Goal: Transaction & Acquisition: Purchase product/service

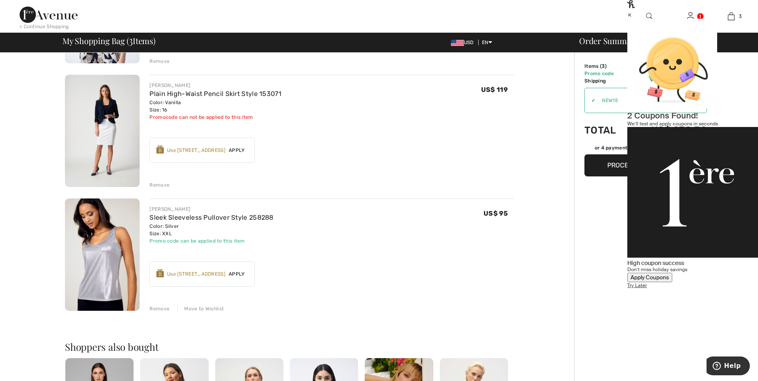
scroll to position [170, 0]
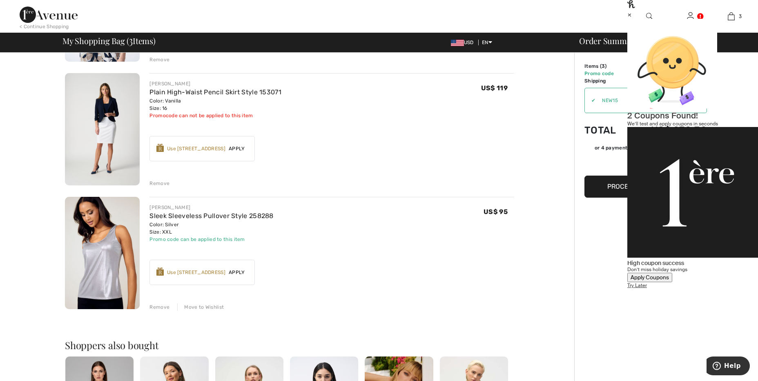
click at [186, 308] on div "Move to Wishlist" at bounding box center [200, 306] width 47 height 7
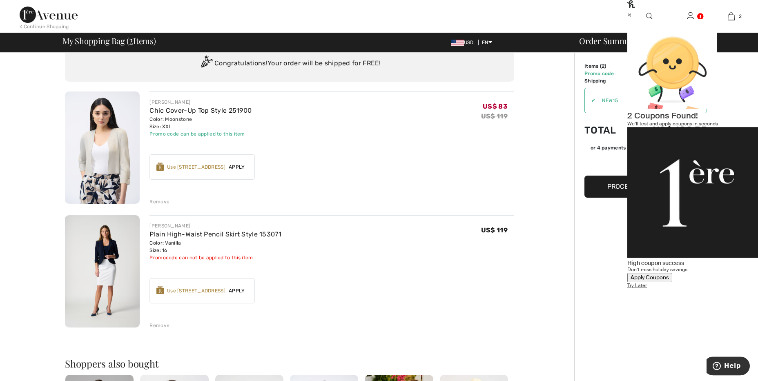
scroll to position [0, 0]
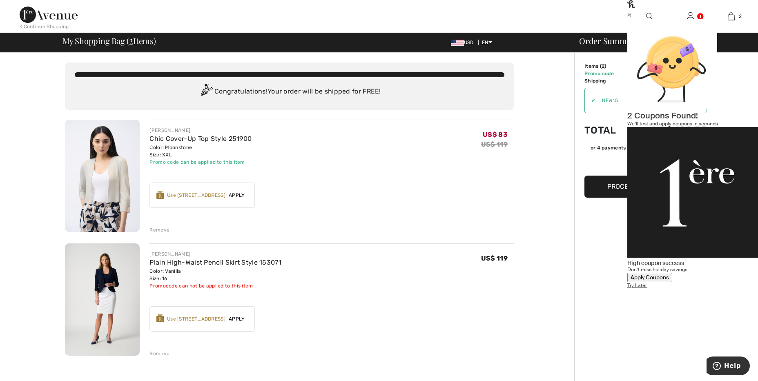
click at [123, 171] on img at bounding box center [102, 176] width 75 height 112
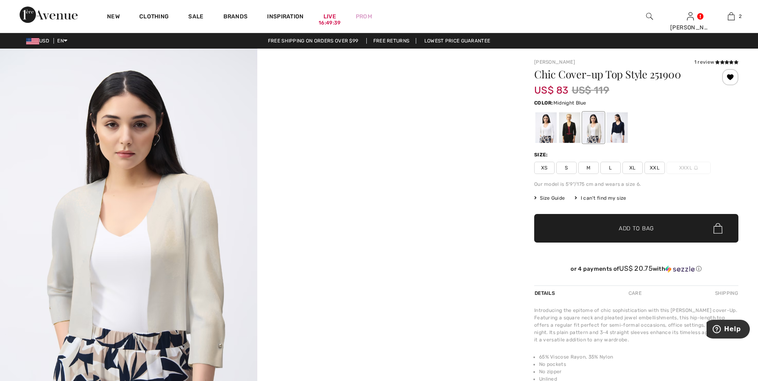
click at [607, 127] on div at bounding box center [617, 127] width 21 height 31
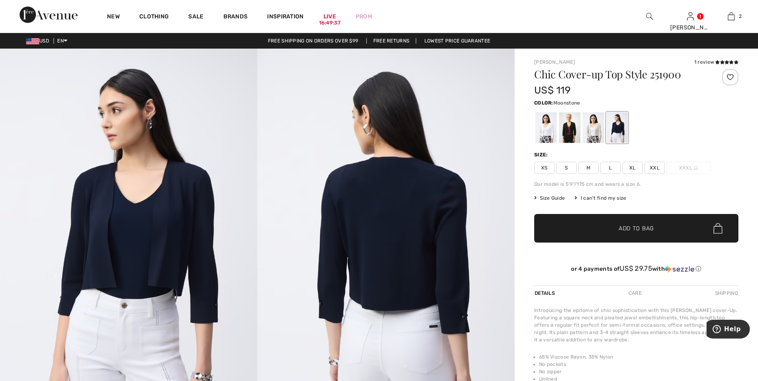
click at [591, 126] on div at bounding box center [593, 127] width 21 height 31
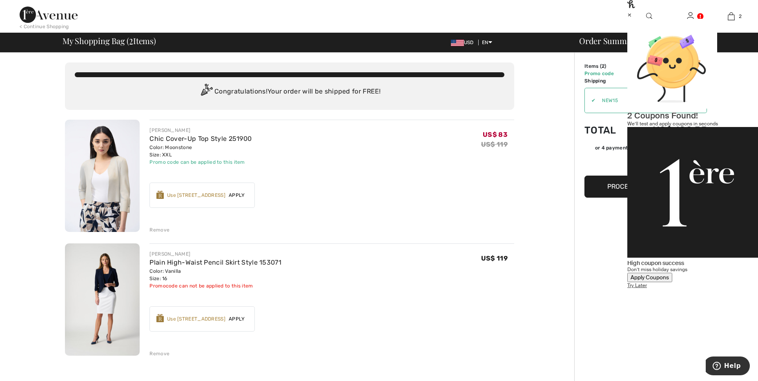
click at [672, 273] on button "Apply Coupons" at bounding box center [649, 277] width 45 height 9
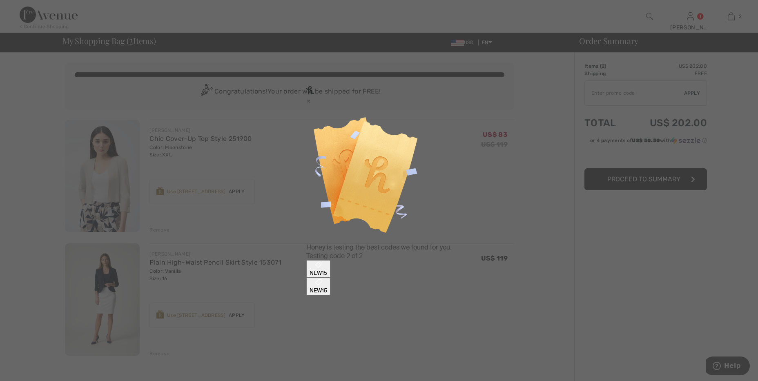
type input "NEW15"
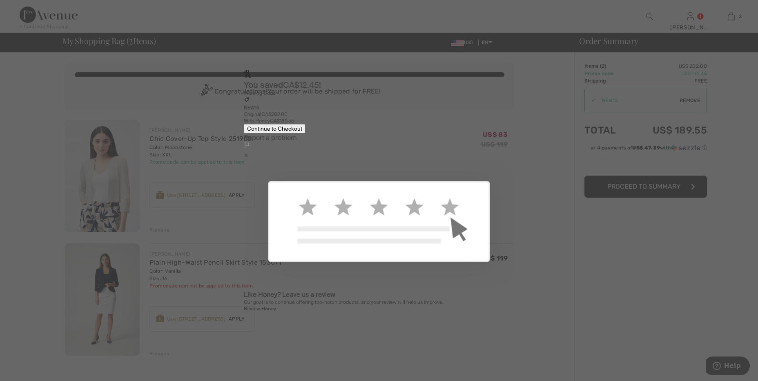
click at [302, 132] on div "Continue to Checkout" at bounding box center [274, 128] width 55 height 7
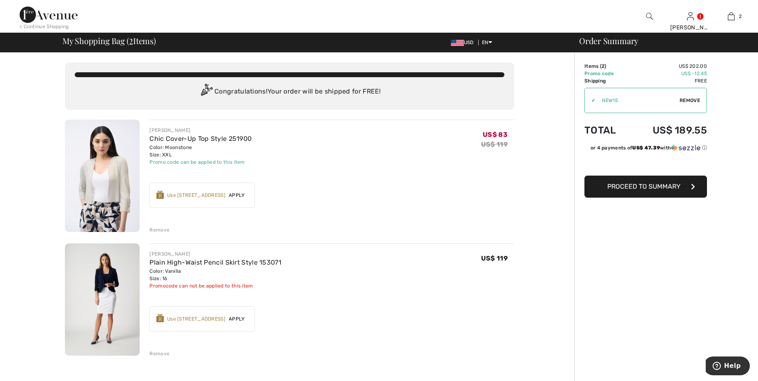
click at [633, 184] on span "Proceed to Summary" at bounding box center [643, 187] width 73 height 8
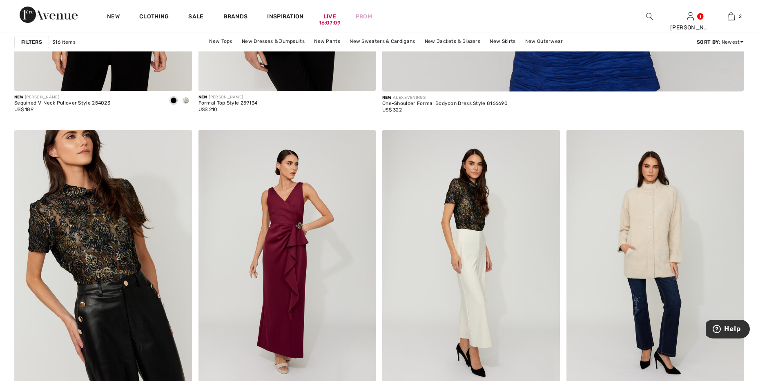
scroll to position [682, 0]
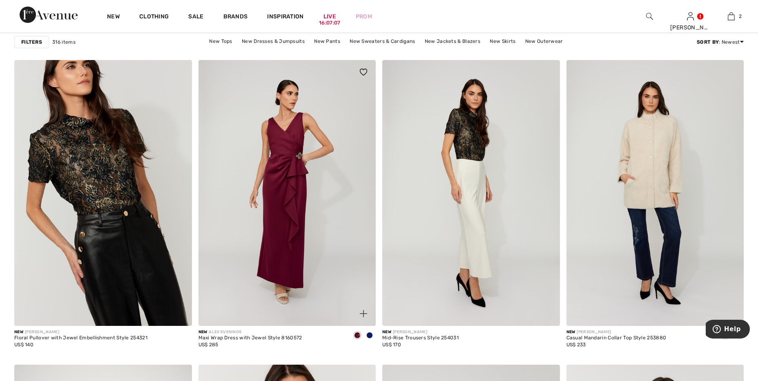
click at [372, 337] on span at bounding box center [369, 335] width 7 height 7
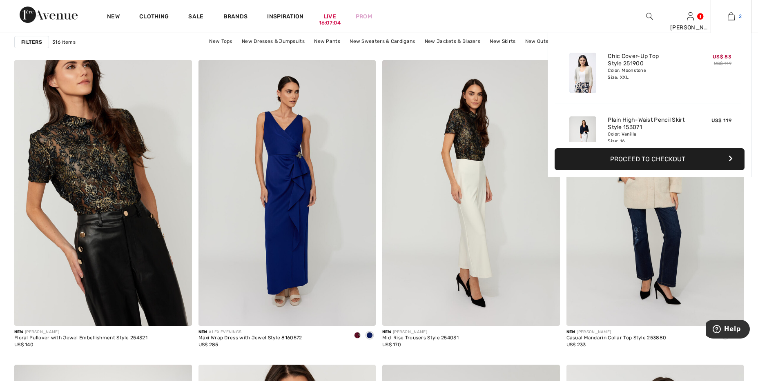
click at [729, 14] on img at bounding box center [731, 16] width 7 height 10
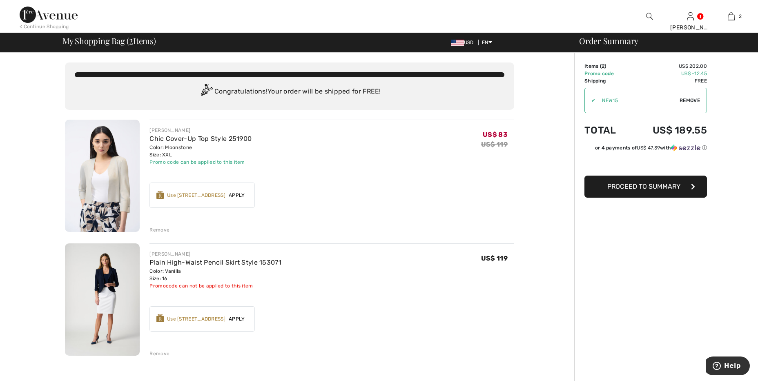
click at [647, 184] on span "Proceed to Summary" at bounding box center [643, 187] width 73 height 8
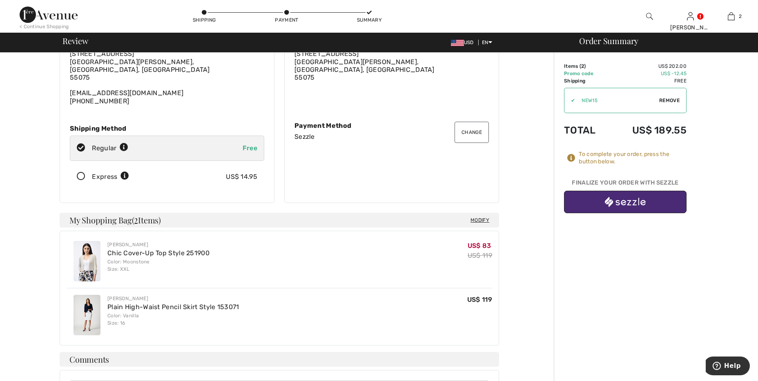
scroll to position [57, 0]
click at [565, 187] on div "Finalize Your Order with Sezzle" at bounding box center [625, 184] width 123 height 12
click at [567, 194] on button "button" at bounding box center [625, 202] width 123 height 22
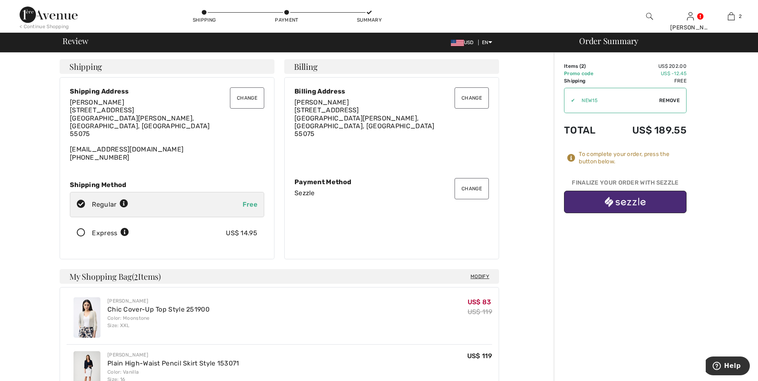
click at [67, 18] on img at bounding box center [49, 15] width 58 height 16
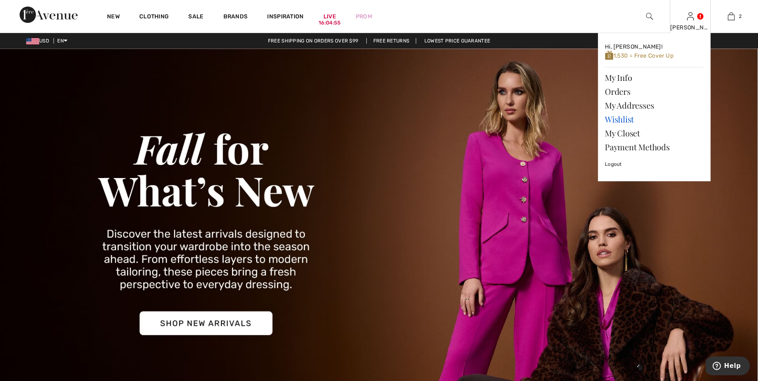
click at [622, 118] on link "Wishlist" at bounding box center [654, 119] width 99 height 14
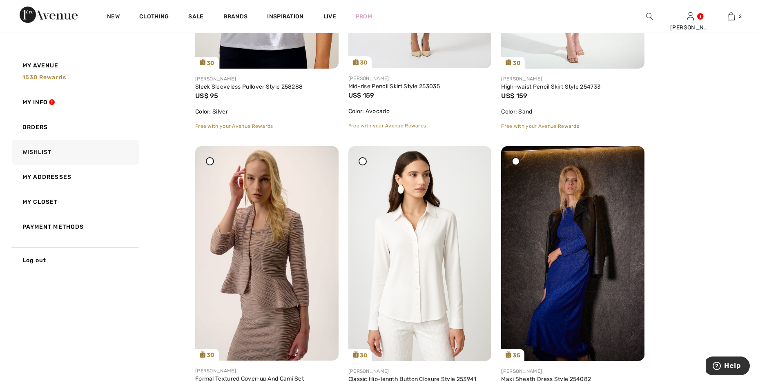
scroll to position [341, 0]
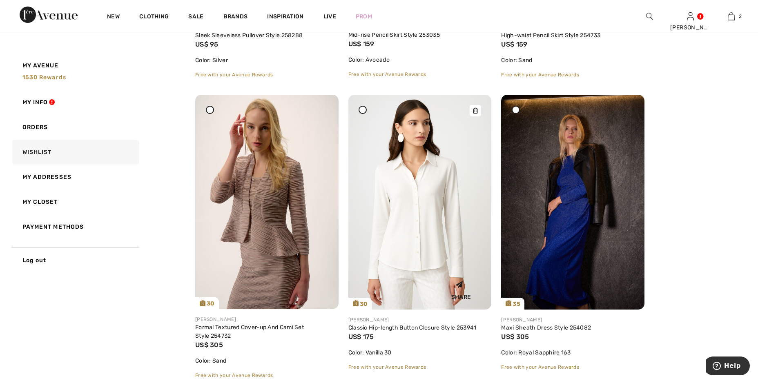
click at [476, 193] on img at bounding box center [419, 202] width 143 height 215
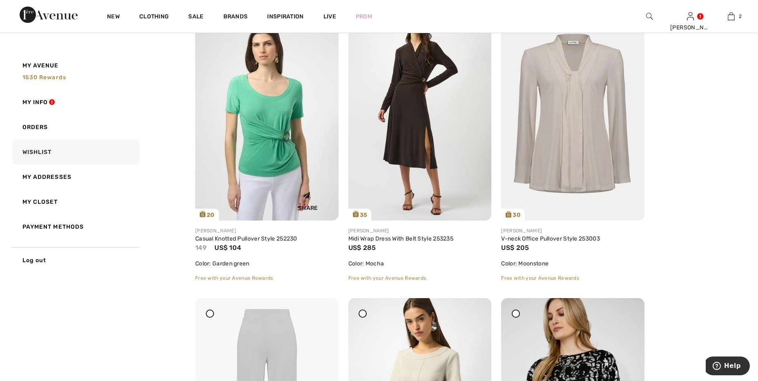
scroll to position [1592, 0]
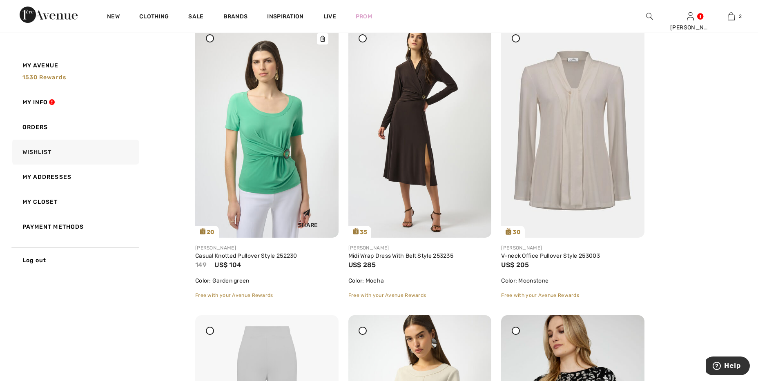
click at [247, 153] on img at bounding box center [266, 130] width 143 height 214
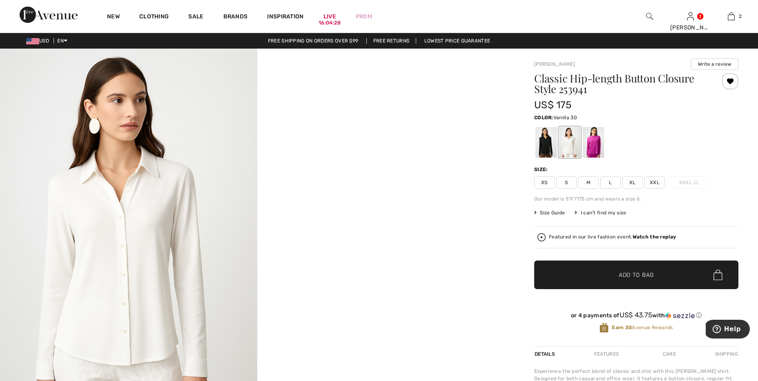
click at [649, 180] on span "XXL" at bounding box center [654, 182] width 20 height 12
click at [598, 150] on div at bounding box center [593, 142] width 21 height 31
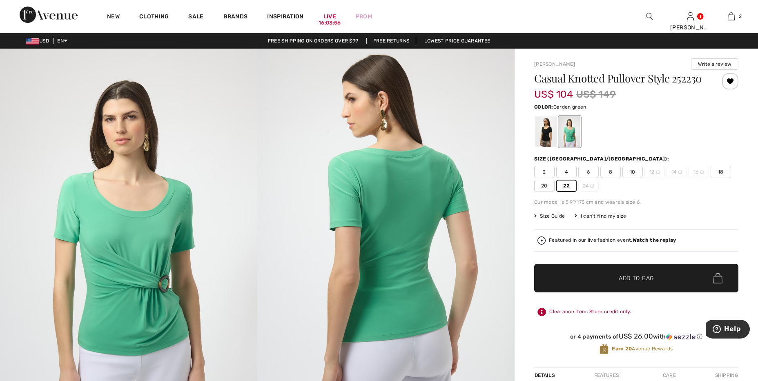
click at [594, 279] on span "✔ Added to Bag Add to Bag" at bounding box center [636, 278] width 204 height 29
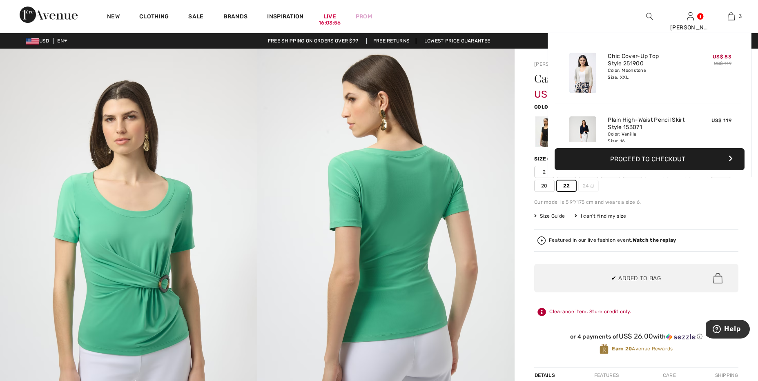
scroll to position [89, 0]
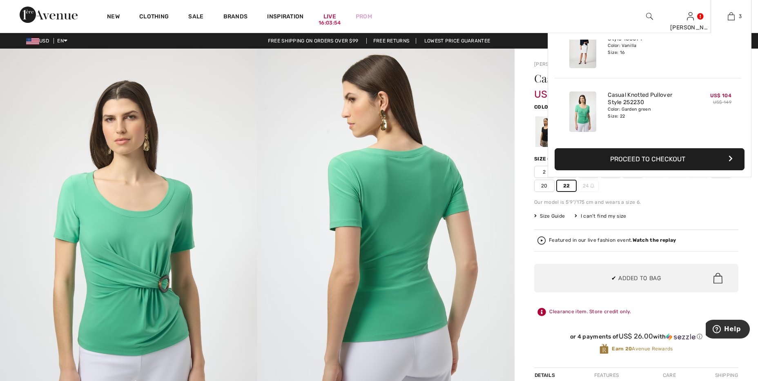
click at [616, 160] on button "Proceed to Checkout" at bounding box center [650, 159] width 190 height 22
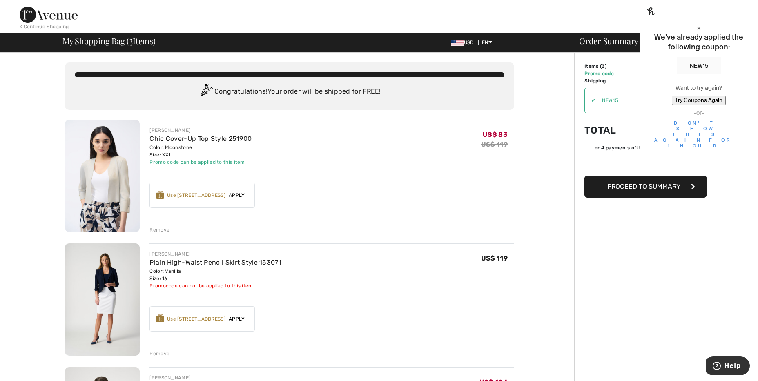
click at [603, 187] on button "Proceed to Summary" at bounding box center [645, 187] width 123 height 22
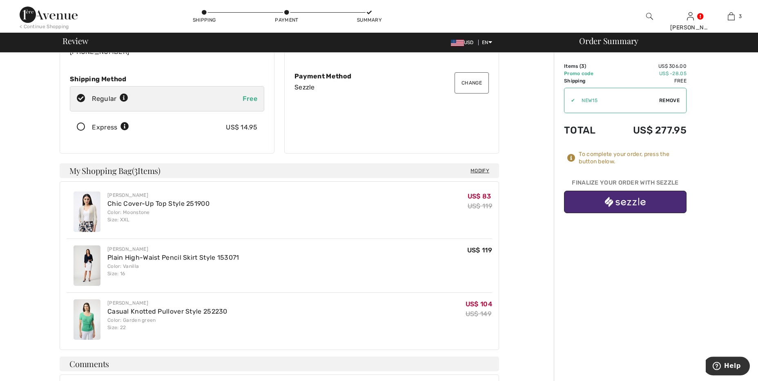
scroll to position [114, 0]
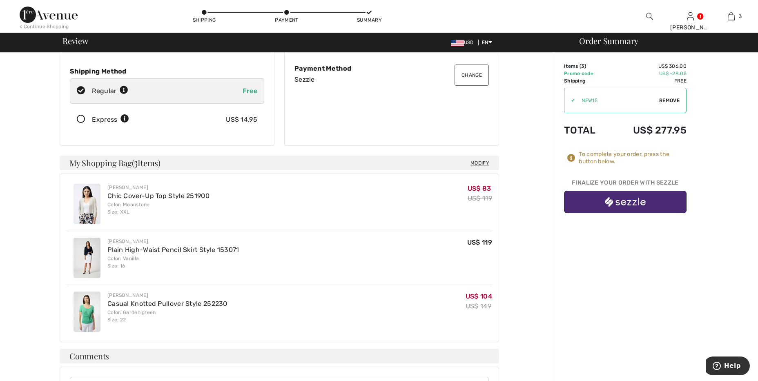
click at [570, 199] on button "button" at bounding box center [625, 202] width 123 height 22
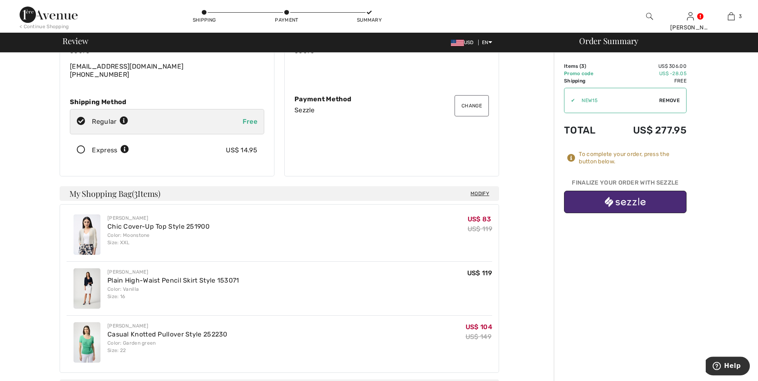
scroll to position [57, 0]
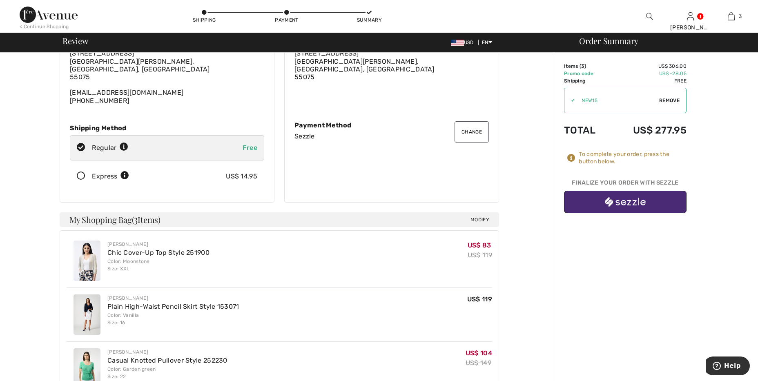
click at [475, 216] on span "Modify" at bounding box center [480, 220] width 19 height 8
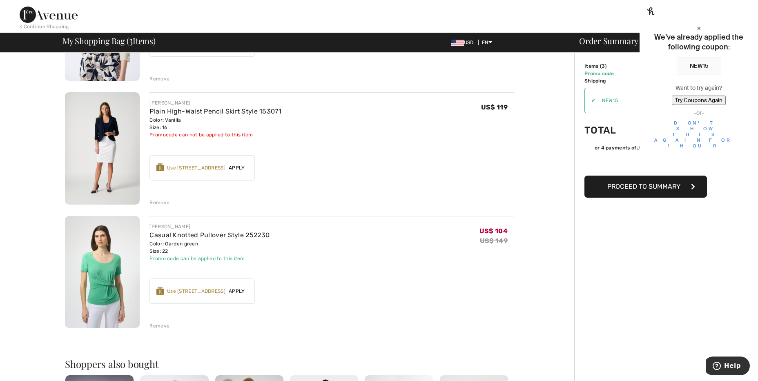
scroll to position [170, 0]
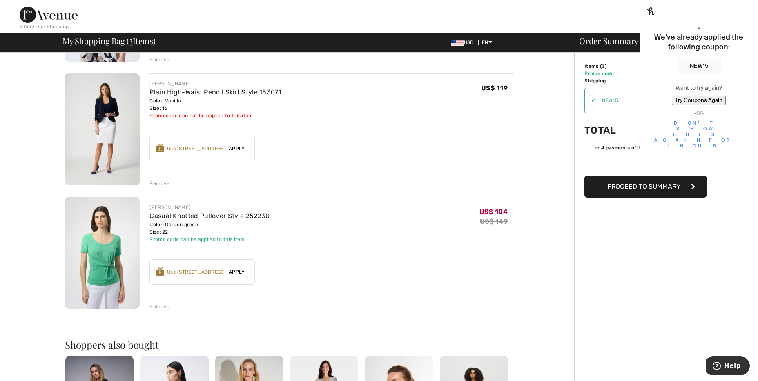
click at [164, 308] on div "Remove" at bounding box center [159, 306] width 20 height 7
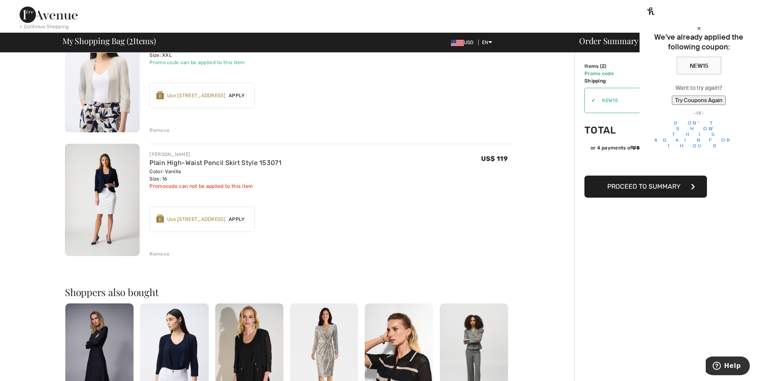
scroll to position [0, 0]
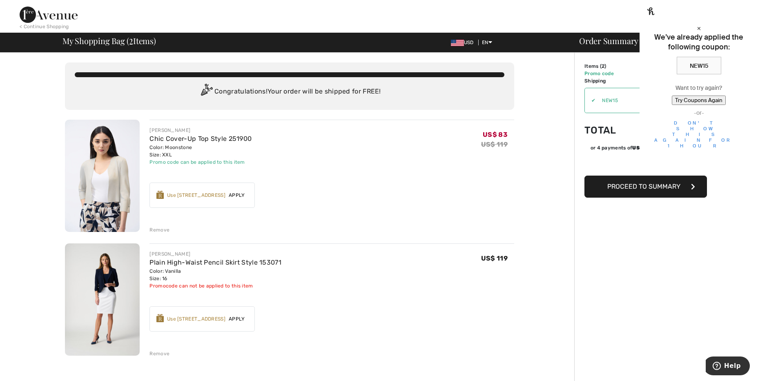
click at [646, 193] on button "Proceed to Summary" at bounding box center [645, 187] width 123 height 22
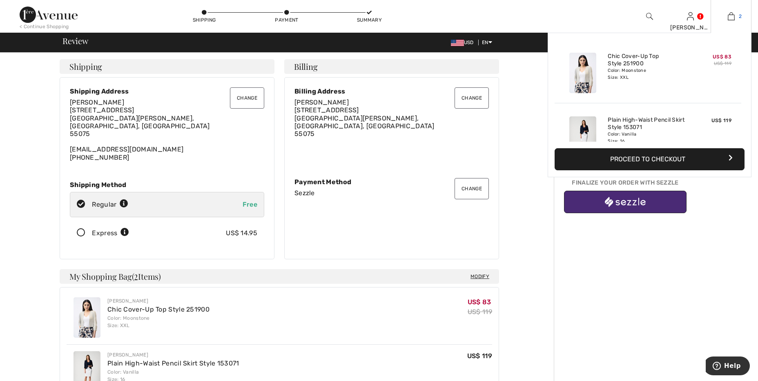
click at [734, 18] on img at bounding box center [731, 16] width 7 height 10
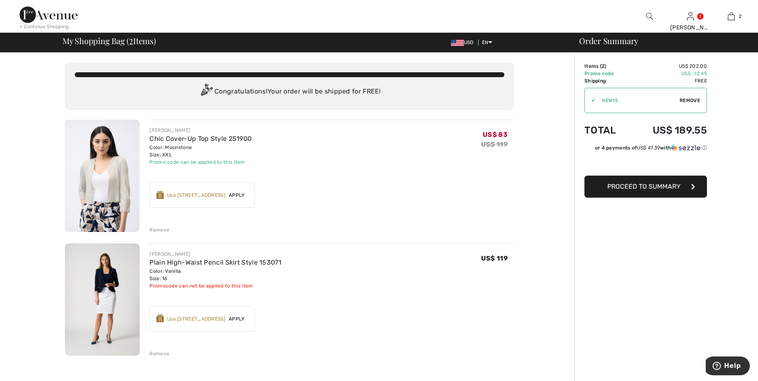
click at [607, 182] on button "Proceed to Summary" at bounding box center [645, 187] width 123 height 22
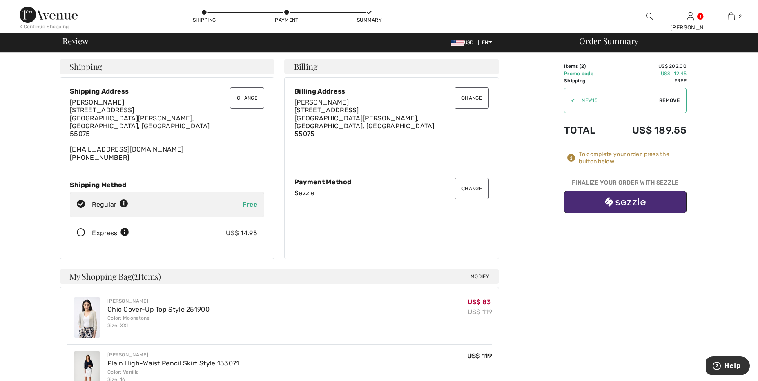
click at [468, 188] on button "Change" at bounding box center [472, 188] width 34 height 21
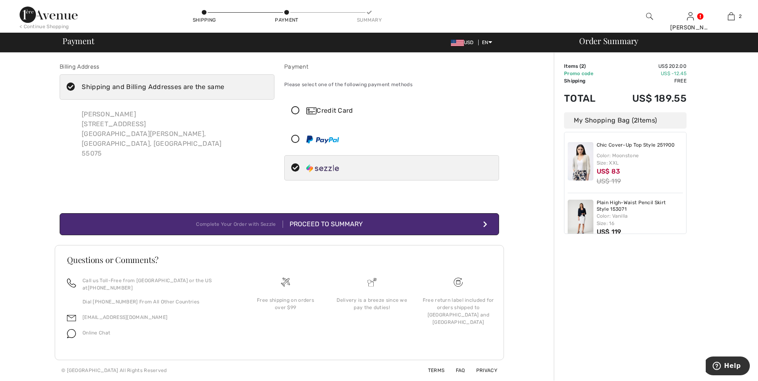
click at [321, 137] on img at bounding box center [322, 140] width 33 height 8
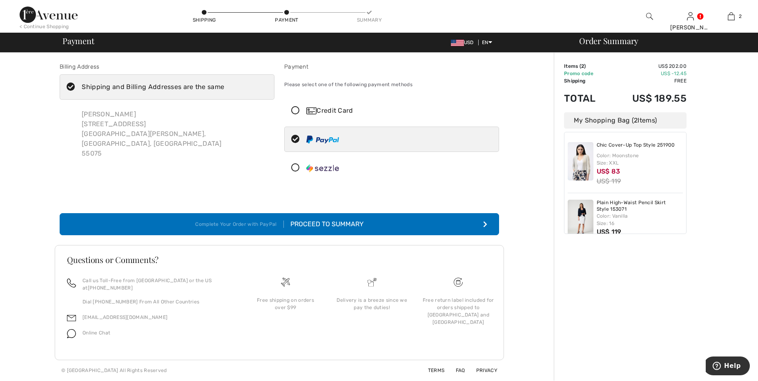
click at [306, 221] on div "Proceed to Summary" at bounding box center [324, 224] width 80 height 10
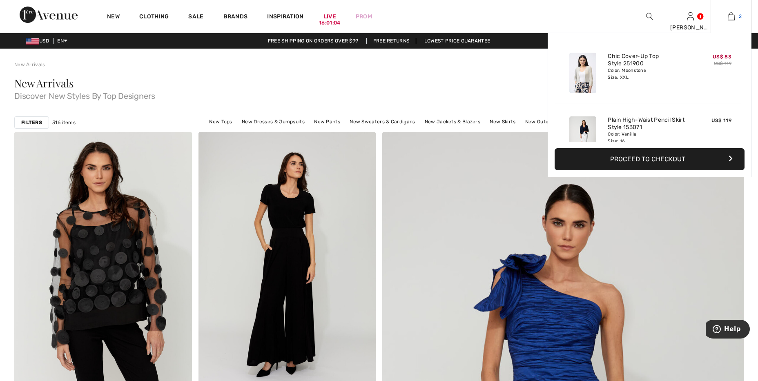
click at [731, 12] on img at bounding box center [731, 16] width 7 height 10
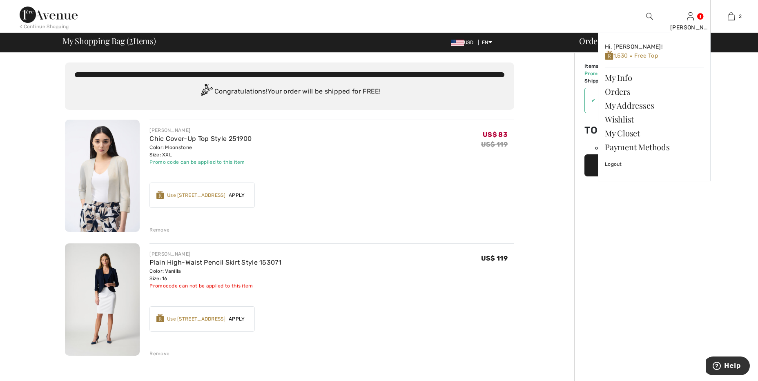
click at [593, 169] on div "Hi, Jason! 1,530 = Free Top My Info Orders My Addresses Wishlist My Closet Paym…" at bounding box center [649, 112] width 123 height 159
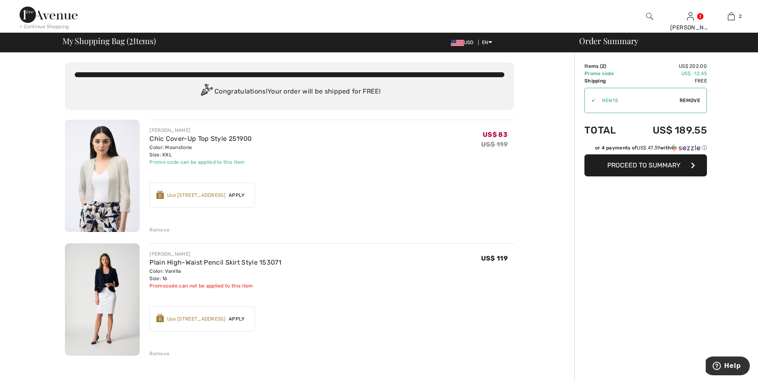
click at [640, 164] on span "Proceed to Summary" at bounding box center [643, 165] width 73 height 8
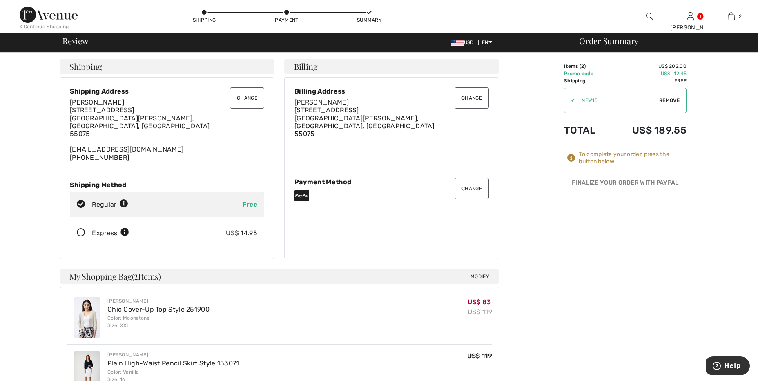
click at [471, 183] on button "Change" at bounding box center [472, 188] width 34 height 21
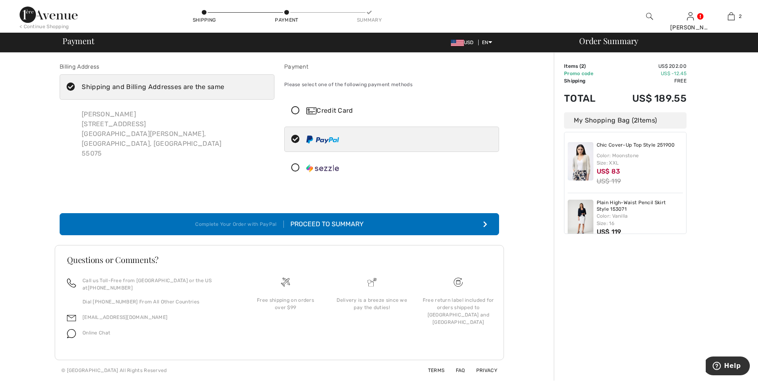
click at [338, 170] on img at bounding box center [322, 168] width 33 height 8
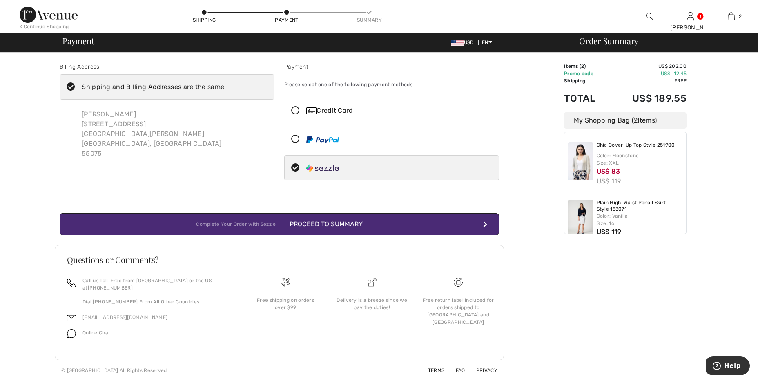
click at [334, 225] on div "Proceed to Summary" at bounding box center [323, 224] width 80 height 10
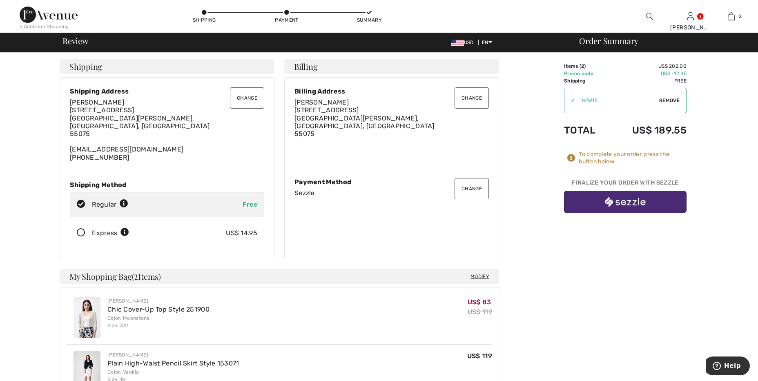
click at [609, 206] on img "button" at bounding box center [625, 202] width 41 height 10
